Goal: Task Accomplishment & Management: Manage account settings

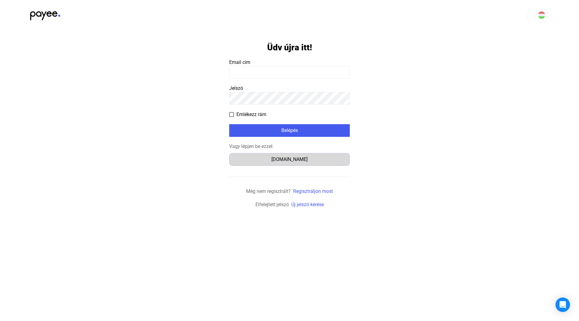
click at [285, 158] on div "[DOMAIN_NAME]" at bounding box center [289, 159] width 116 height 7
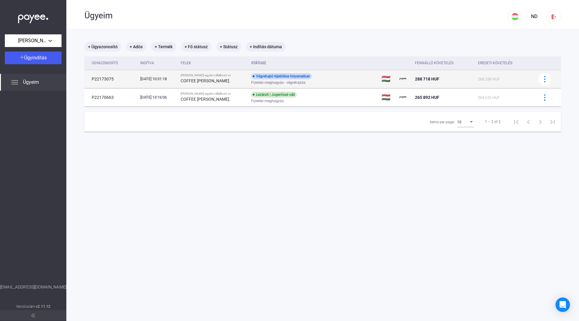
click at [358, 79] on td "Végrehajtó kijelölése folyamatban Fizetési meghagyás - végrehajtás" at bounding box center [314, 79] width 130 height 18
